Goal: Book appointment/travel/reservation

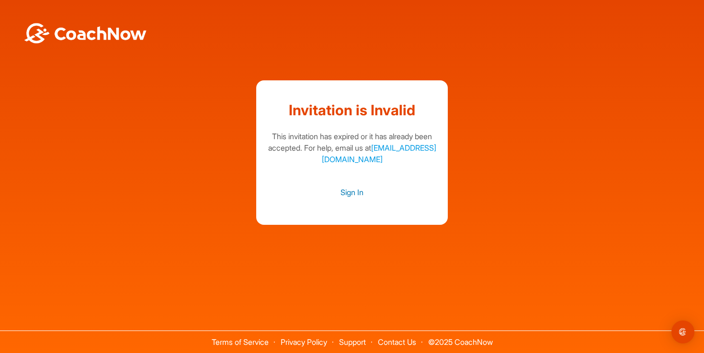
click at [364, 186] on link "Sign In" at bounding box center [352, 192] width 172 height 12
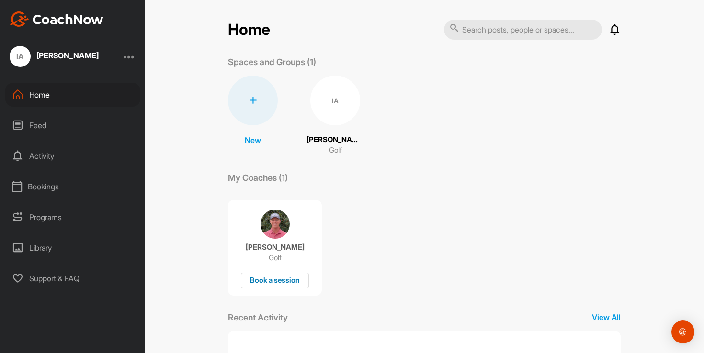
click at [276, 283] on div "Book a session" at bounding box center [275, 281] width 68 height 16
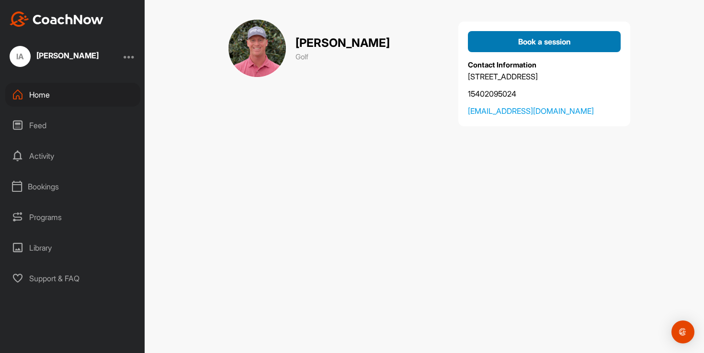
click at [520, 45] on span "Book a session" at bounding box center [544, 42] width 53 height 10
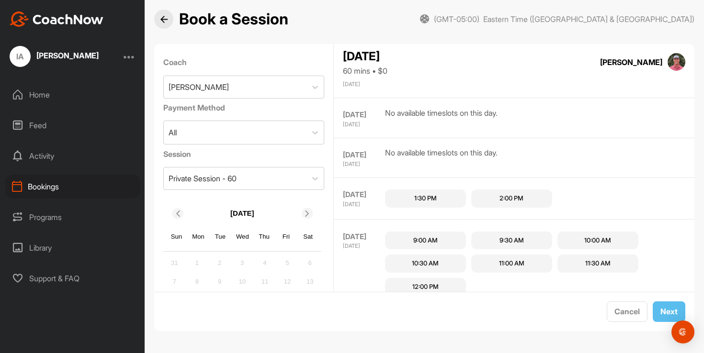
scroll to position [68, 0]
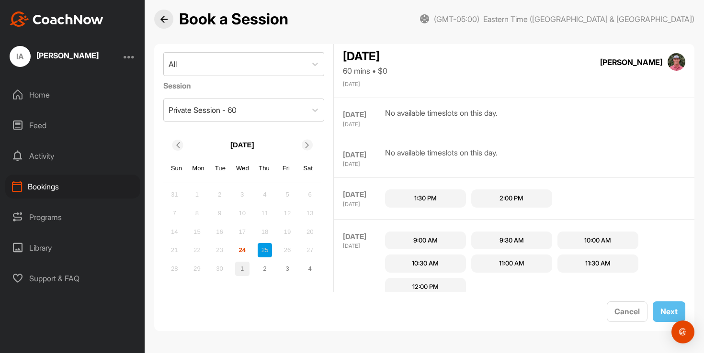
click at [238, 270] on div "1" at bounding box center [242, 269] width 14 height 14
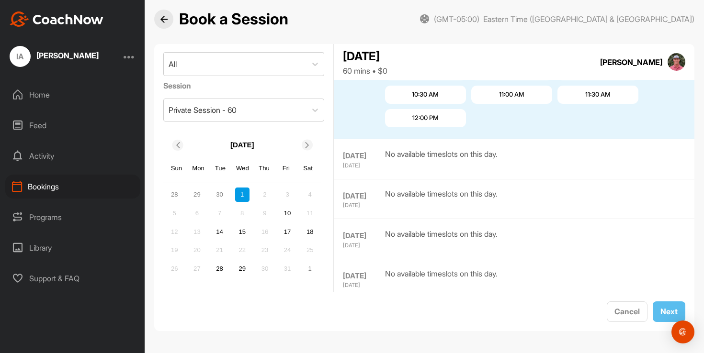
scroll to position [312, 0]
click at [219, 193] on div "30" at bounding box center [220, 195] width 14 height 14
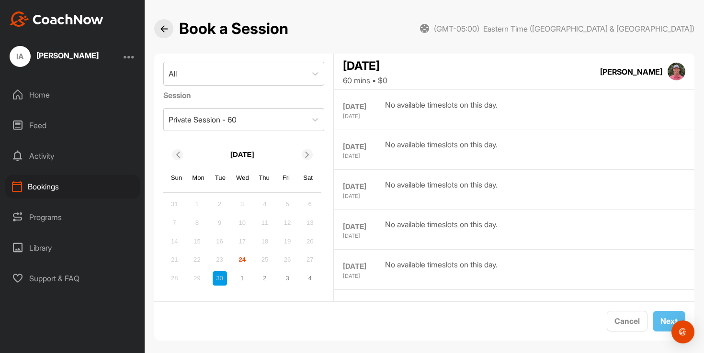
scroll to position [10, 0]
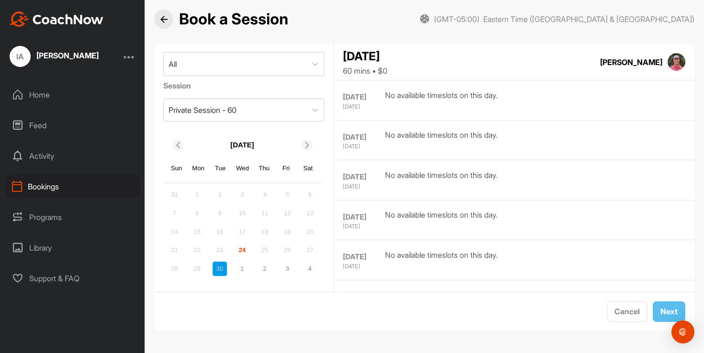
click at [241, 252] on div "24" at bounding box center [242, 250] width 14 height 14
click at [241, 248] on div "24" at bounding box center [242, 250] width 14 height 14
click at [225, 248] on div "23" at bounding box center [220, 250] width 14 height 14
click at [281, 110] on div "Private Session - 60" at bounding box center [235, 110] width 143 height 22
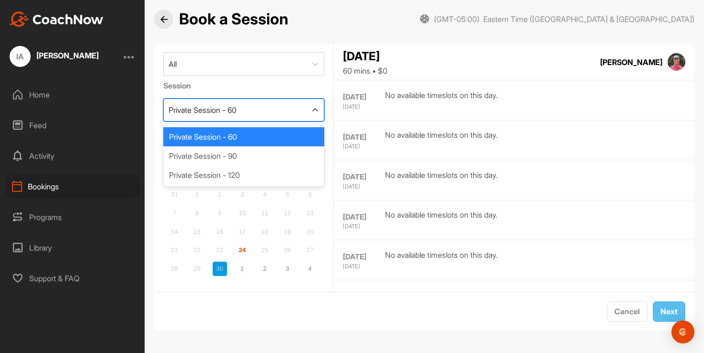
click at [280, 110] on div "Private Session - 60" at bounding box center [235, 110] width 143 height 22
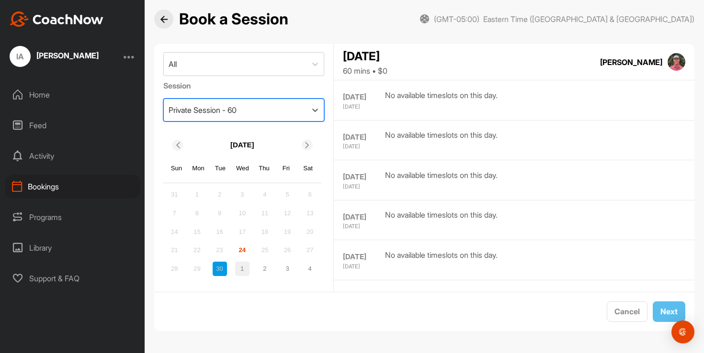
click at [242, 265] on div "1" at bounding box center [242, 269] width 14 height 14
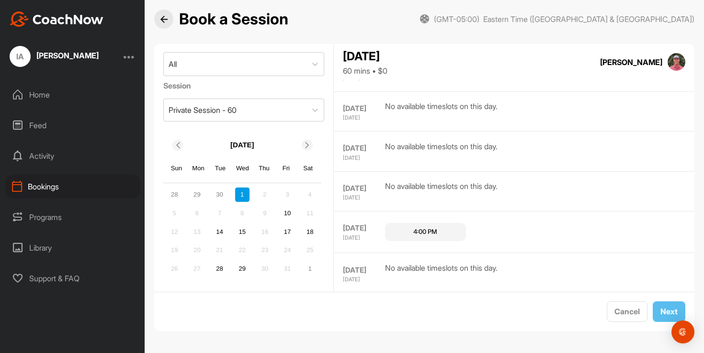
scroll to position [559, 0]
click at [240, 237] on div "15" at bounding box center [242, 232] width 14 height 14
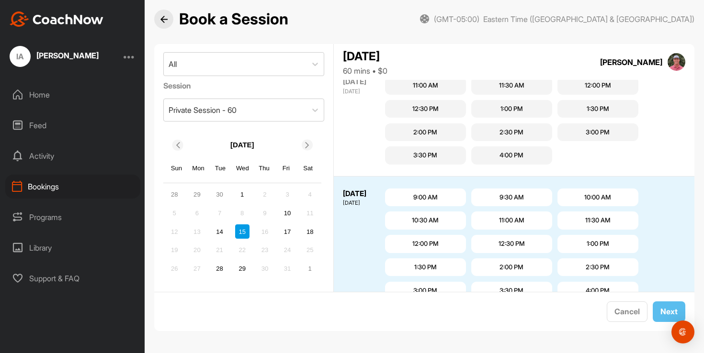
scroll to position [736, 0]
click at [243, 212] on div "8" at bounding box center [242, 213] width 14 height 14
click at [238, 264] on div "29" at bounding box center [242, 269] width 14 height 14
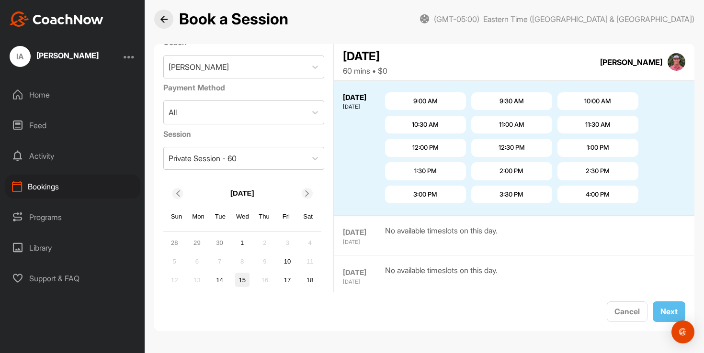
scroll to position [18, 0]
click at [194, 242] on div "29" at bounding box center [197, 245] width 14 height 14
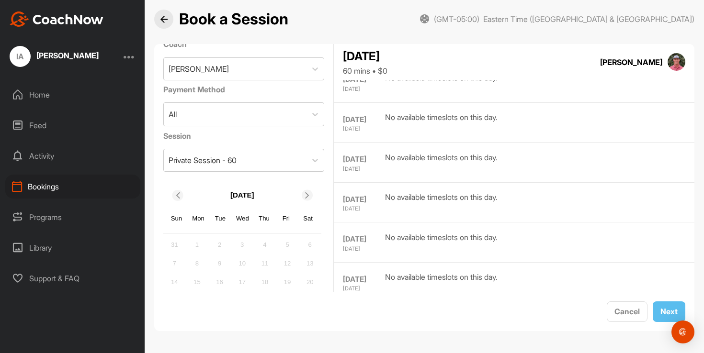
scroll to position [475, 0]
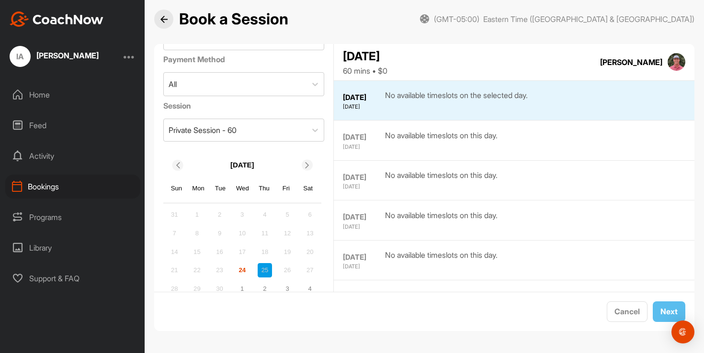
scroll to position [68, 0]
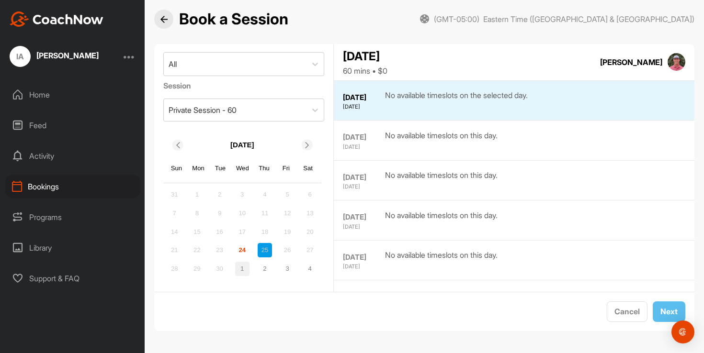
click at [246, 268] on div "1" at bounding box center [242, 269] width 14 height 14
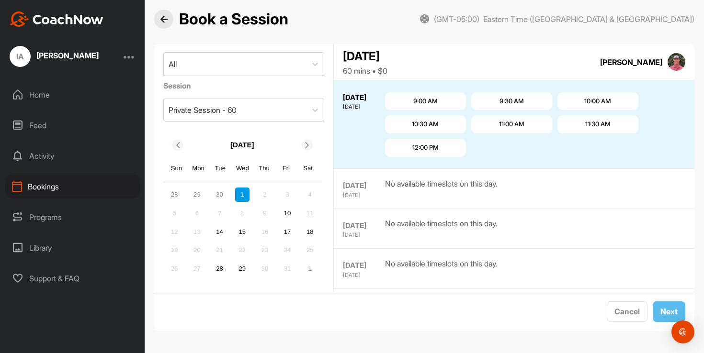
click at [220, 192] on div "30" at bounding box center [220, 195] width 14 height 14
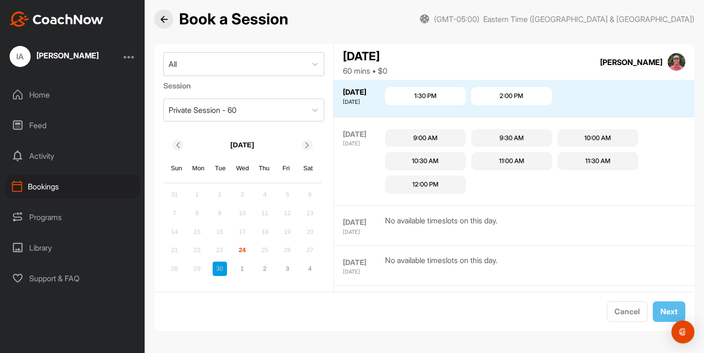
scroll to position [240, 0]
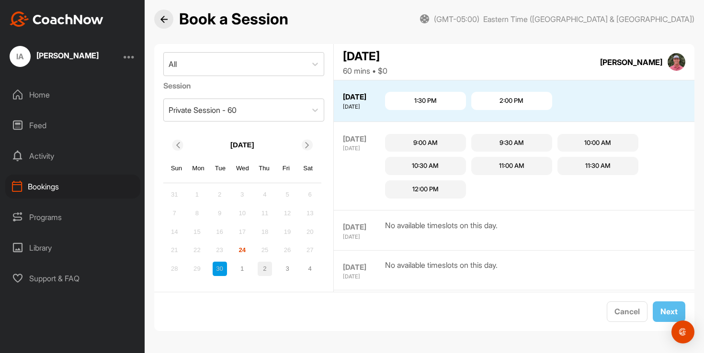
click at [260, 268] on div "2" at bounding box center [265, 269] width 14 height 14
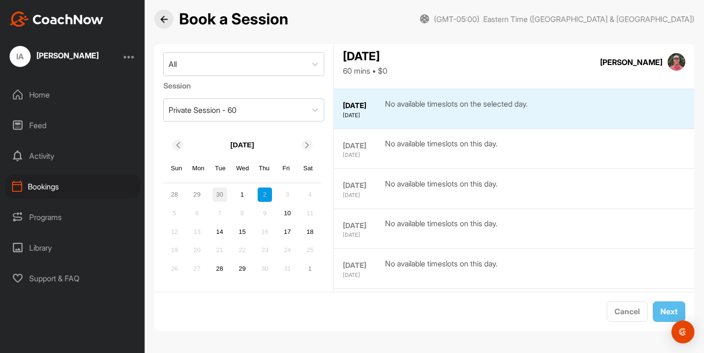
click at [225, 194] on div "30" at bounding box center [220, 195] width 14 height 14
